Goal: Information Seeking & Learning: Learn about a topic

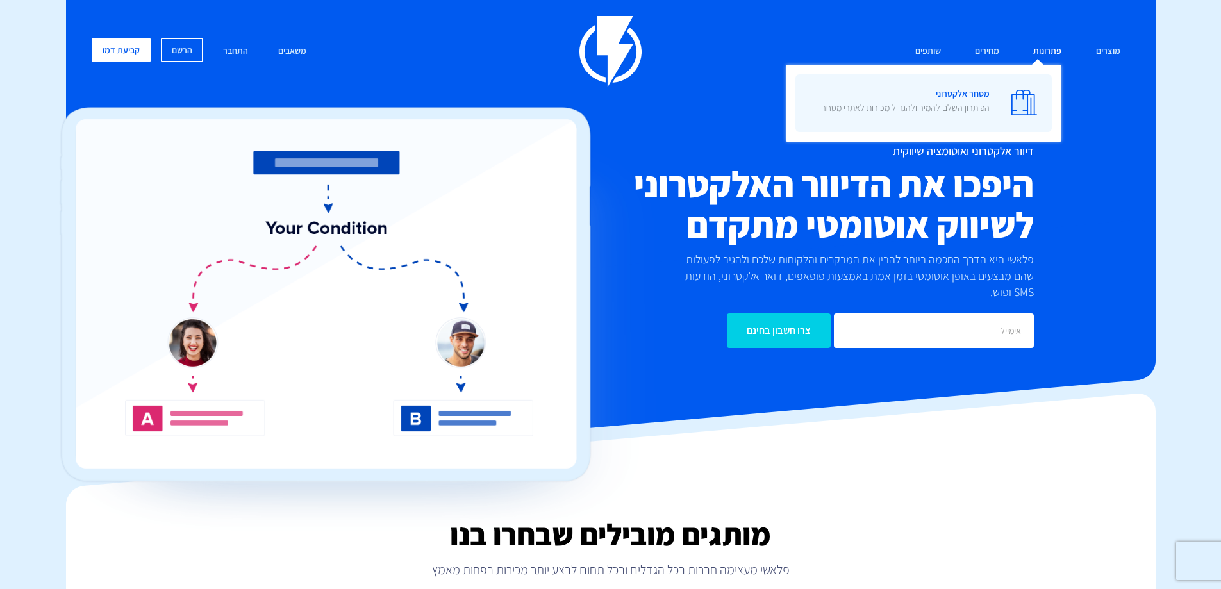
click at [958, 117] on span "מסחר אלקטרוני הפיתרון השלם להמיר ולהגדיל מכירות לאתרי מסחר" at bounding box center [906, 102] width 168 height 37
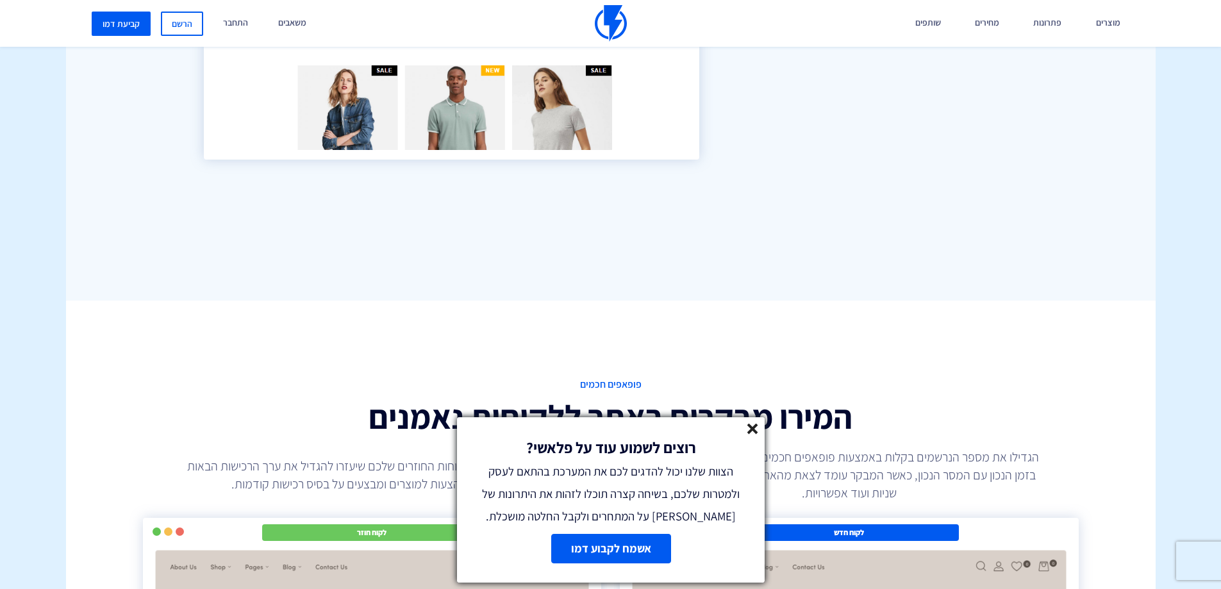
scroll to position [1935, 0]
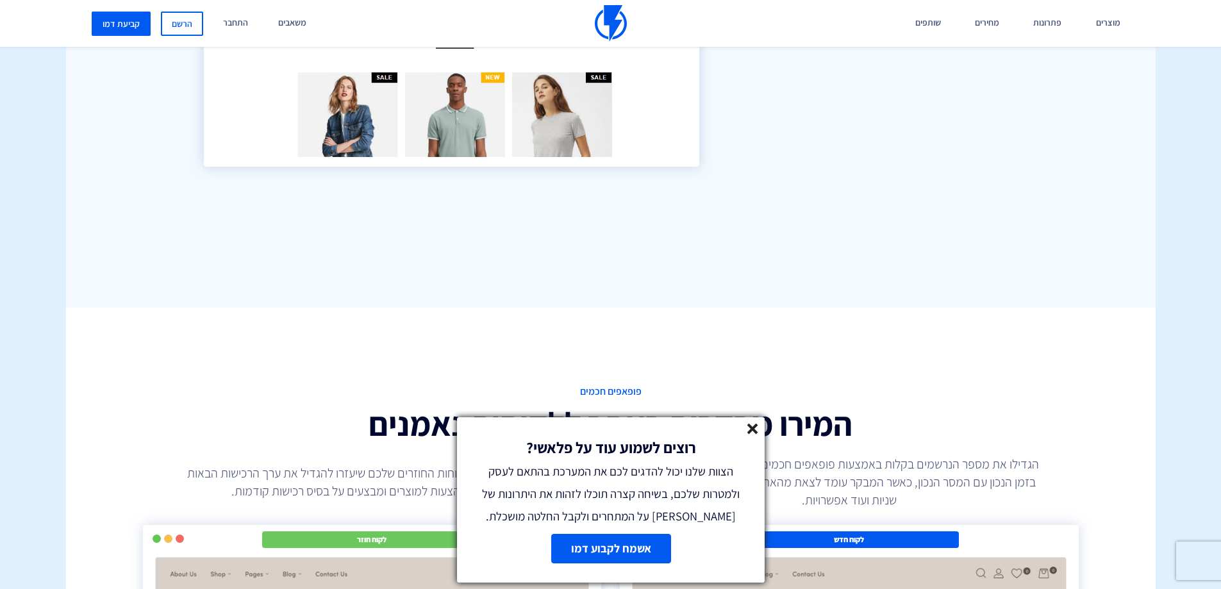
click at [748, 431] on line at bounding box center [752, 428] width 9 height 9
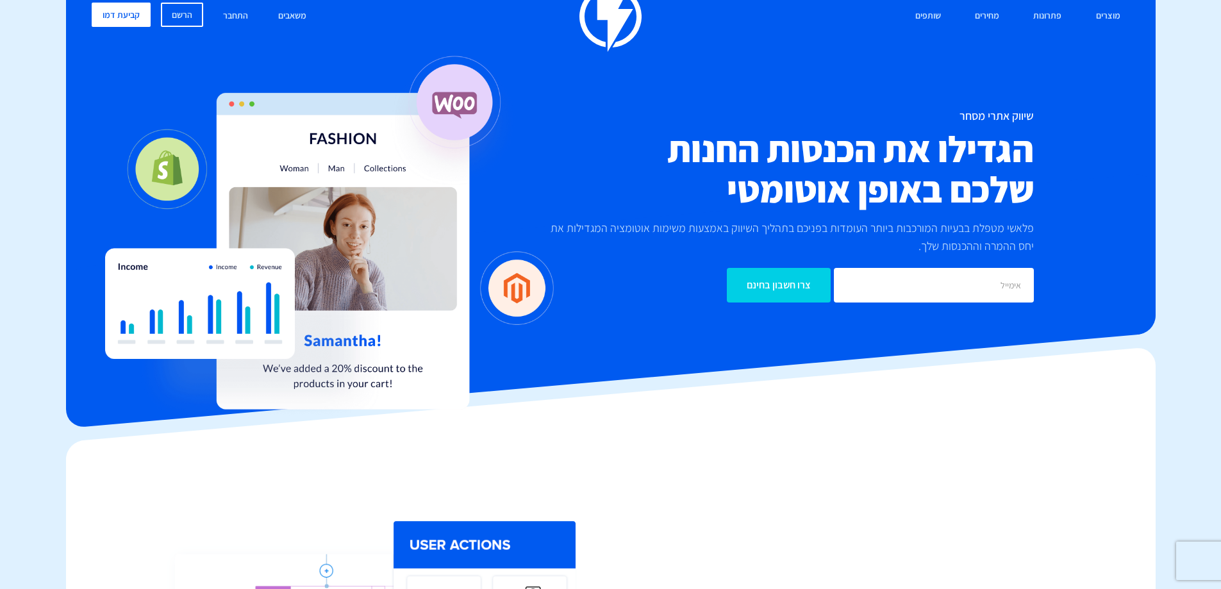
scroll to position [0, 0]
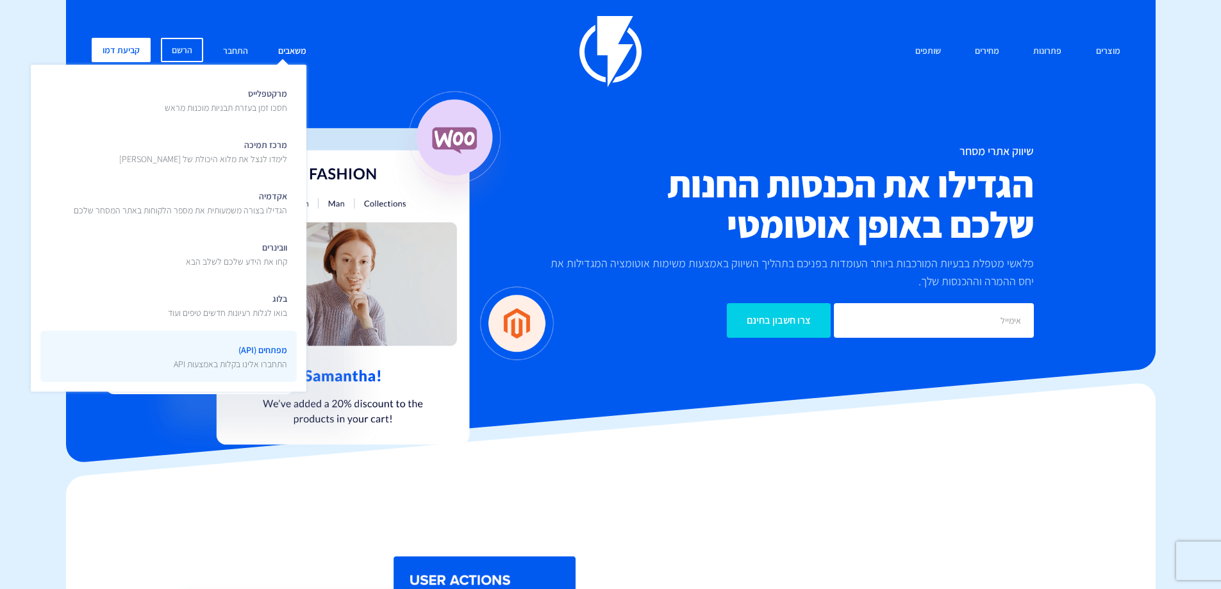
click at [258, 364] on p "התחברו אלינו בקלות באמצעות API" at bounding box center [230, 364] width 113 height 13
